Goal: Navigation & Orientation: Find specific page/section

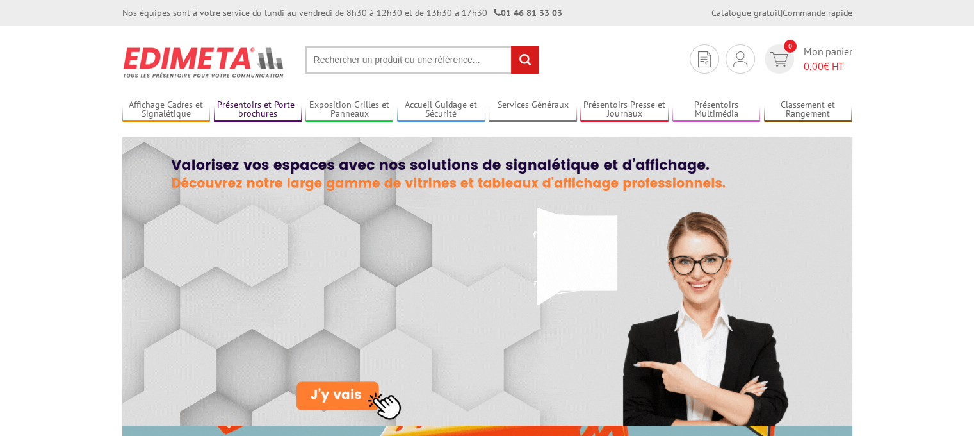
click at [261, 109] on link "Présentoirs et Porte-brochures" at bounding box center [258, 109] width 88 height 21
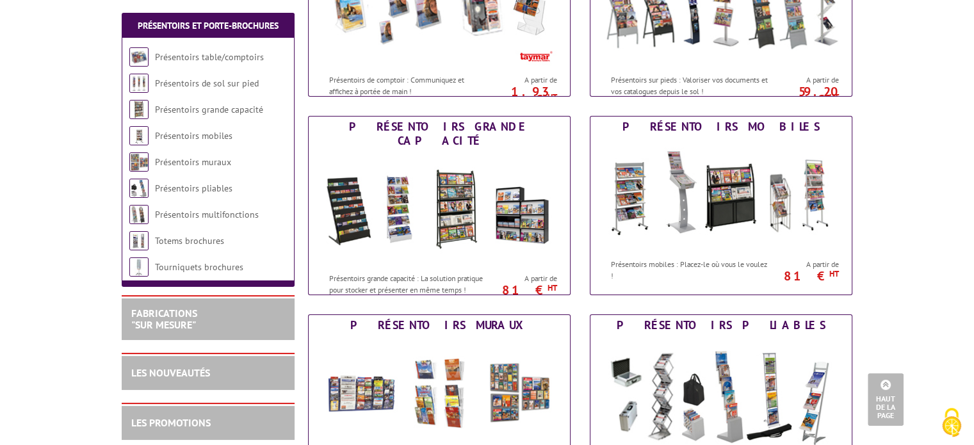
scroll to position [288, 0]
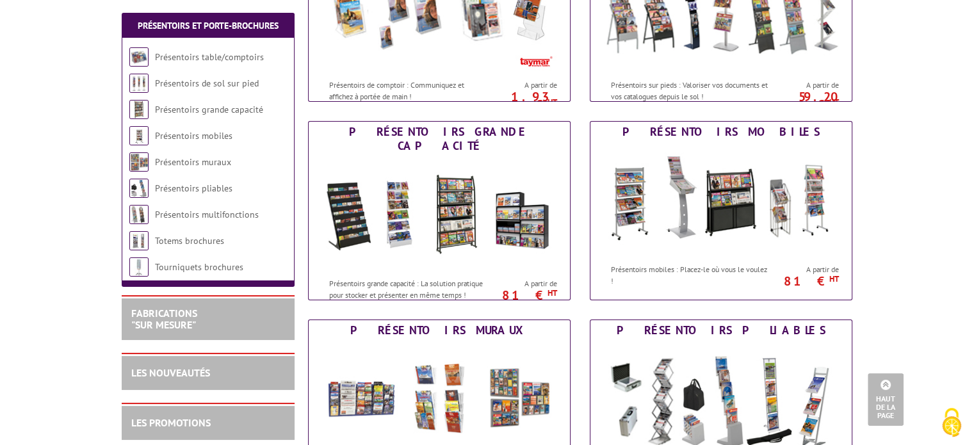
drag, startPoint x: 978, startPoint y: 92, endPoint x: 983, endPoint y: 175, distance: 83.4
click at [669, 186] on img at bounding box center [721, 199] width 237 height 115
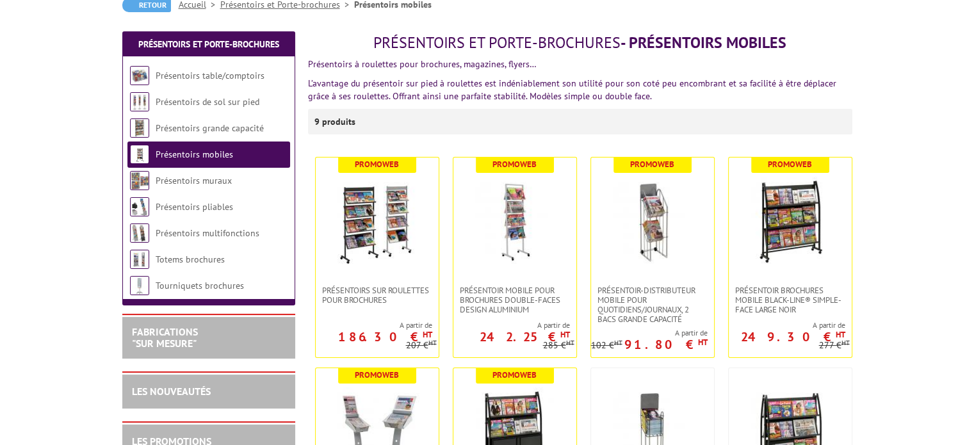
scroll to position [136, 0]
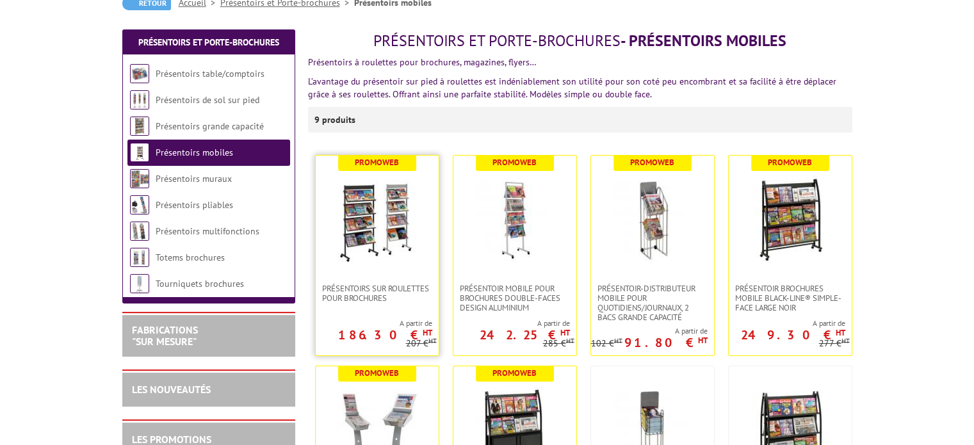
click at [382, 209] on img at bounding box center [377, 220] width 90 height 90
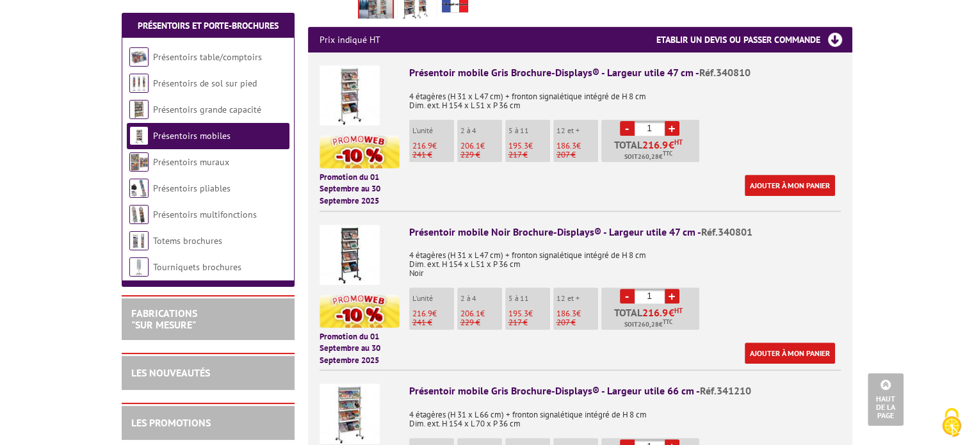
scroll to position [477, 0]
